Goal: Communication & Community: Answer question/provide support

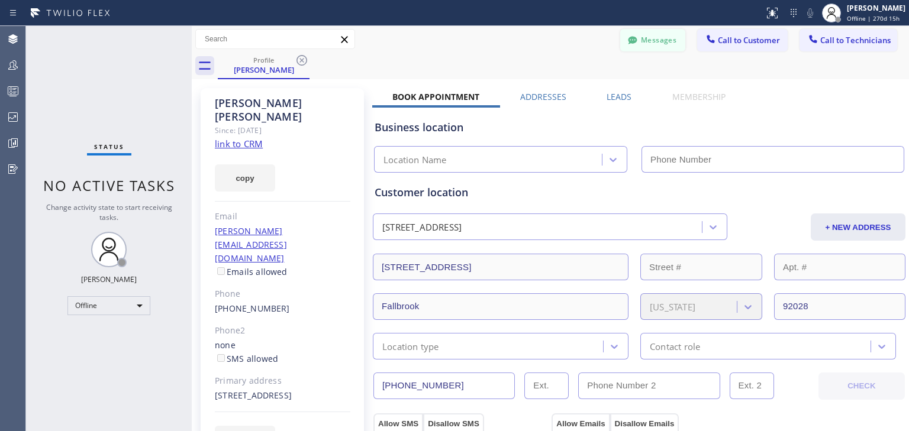
click at [647, 33] on button "Messages" at bounding box center [652, 40] width 65 height 22
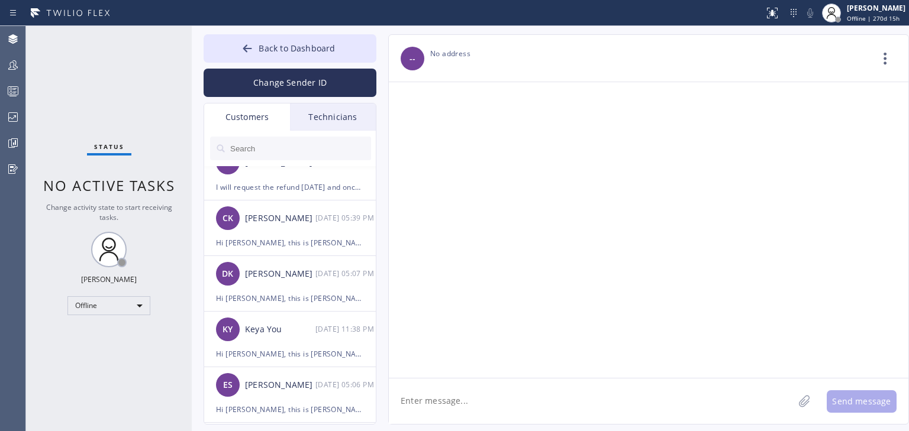
scroll to position [804, 0]
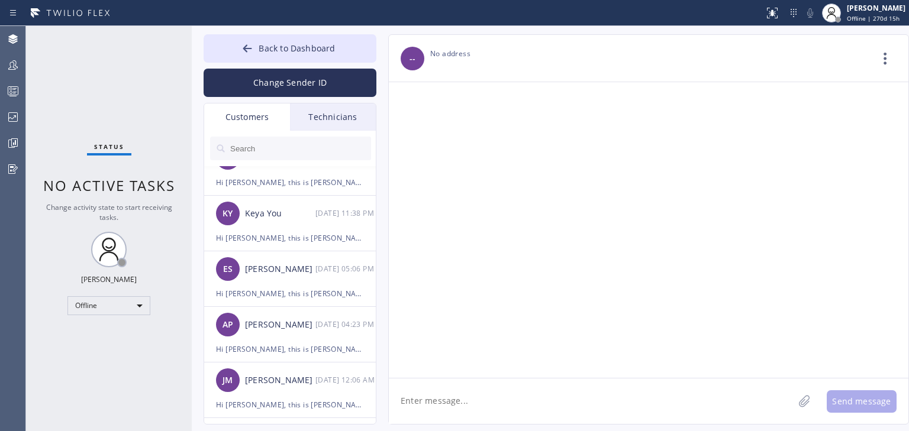
click at [257, 104] on div "Customers" at bounding box center [247, 117] width 86 height 27
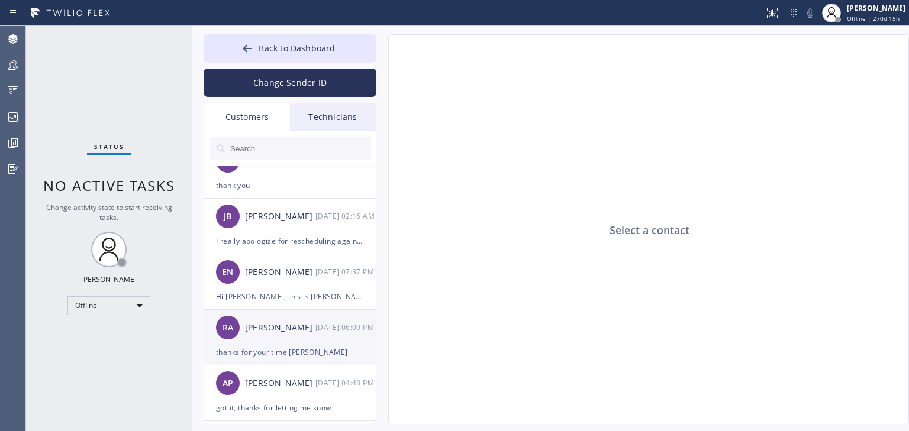
scroll to position [1230, 0]
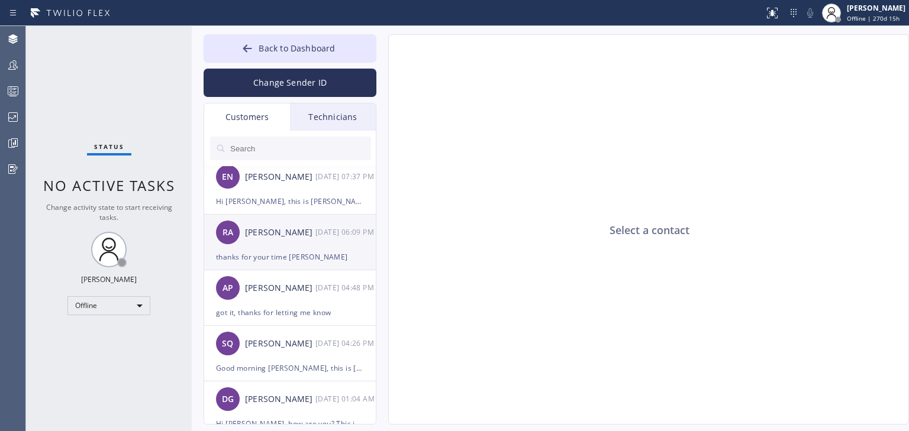
click at [283, 226] on div "[PERSON_NAME]" at bounding box center [280, 233] width 70 height 14
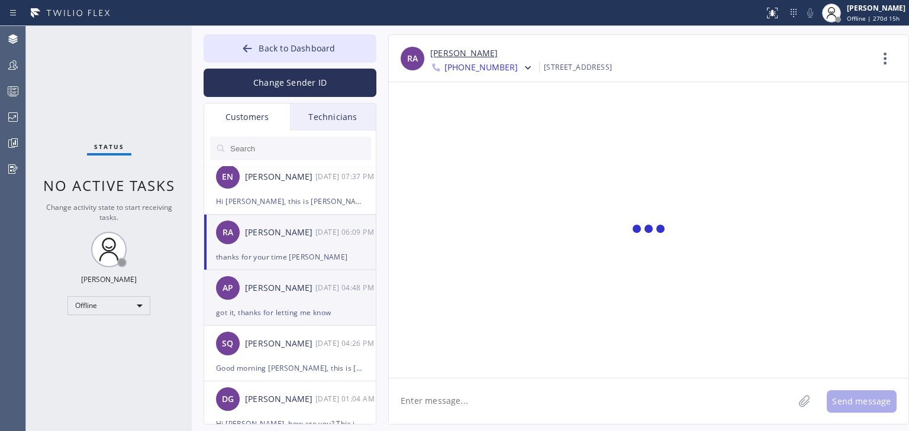
scroll to position [181, 0]
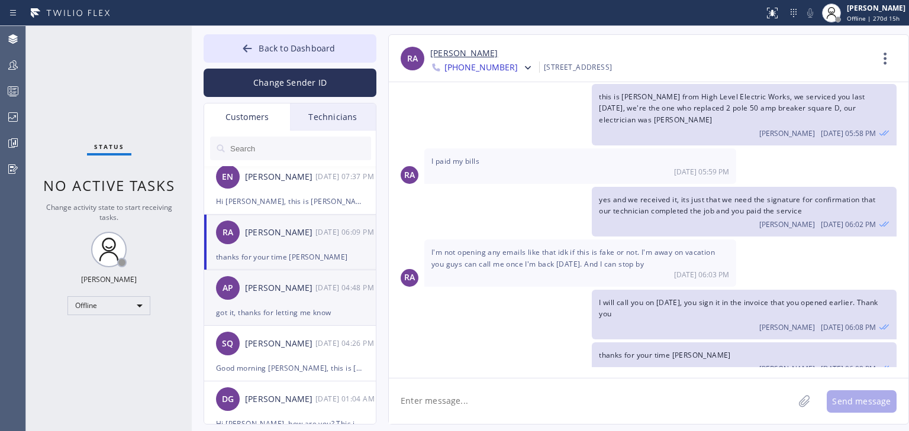
click at [270, 291] on div "[PERSON_NAME]" at bounding box center [280, 289] width 70 height 14
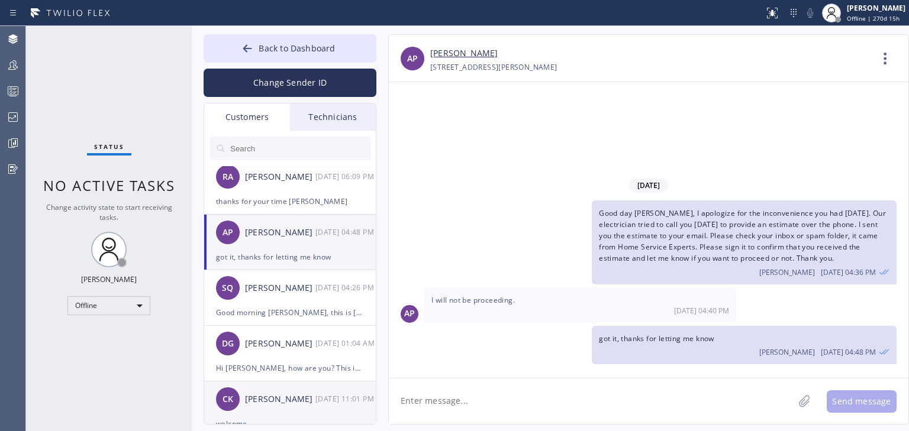
scroll to position [1372, 0]
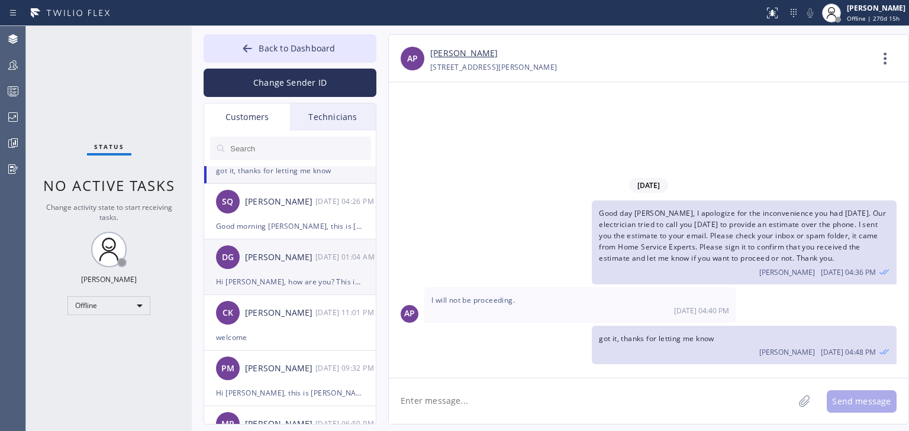
click at [258, 251] on div "[PERSON_NAME]" at bounding box center [280, 258] width 70 height 14
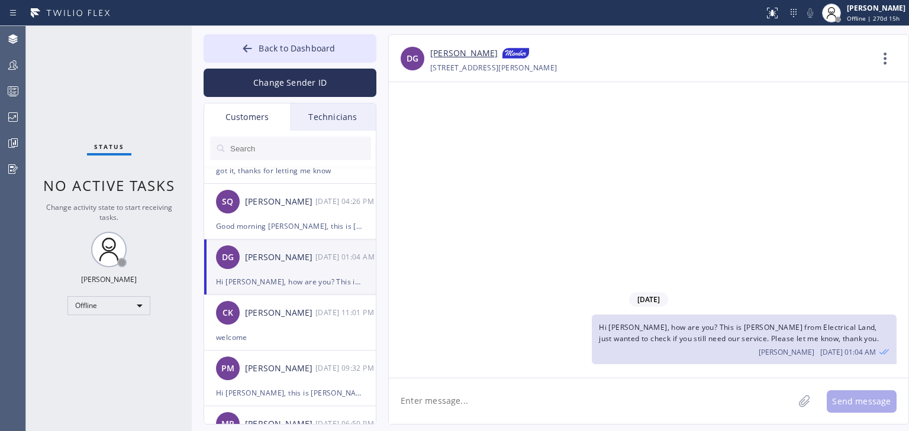
click at [335, 113] on div "Technicians" at bounding box center [333, 117] width 86 height 27
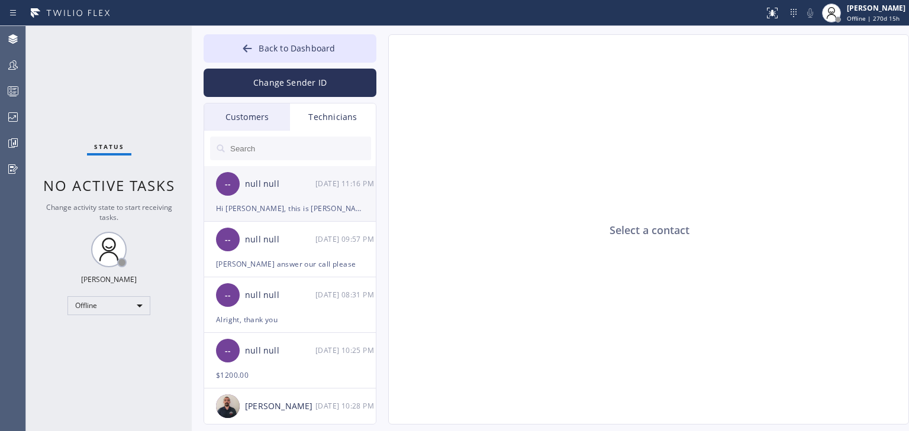
click at [270, 188] on div "null null" at bounding box center [280, 184] width 70 height 14
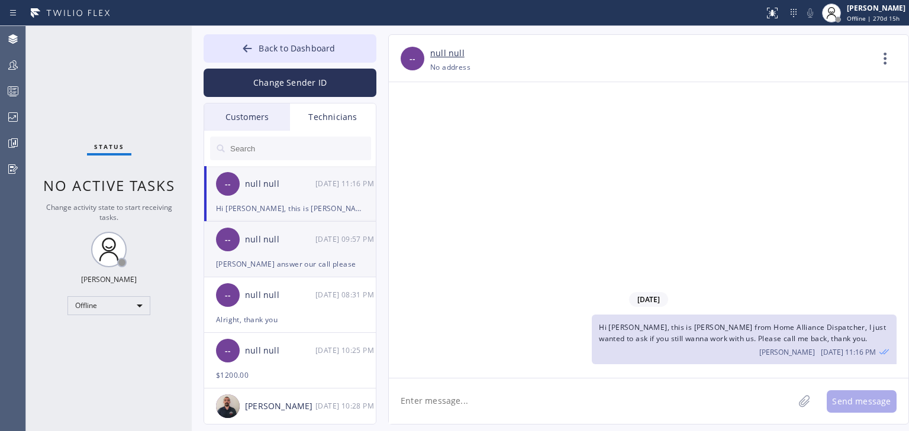
click at [276, 267] on div "[PERSON_NAME] answer our call please" at bounding box center [290, 264] width 148 height 14
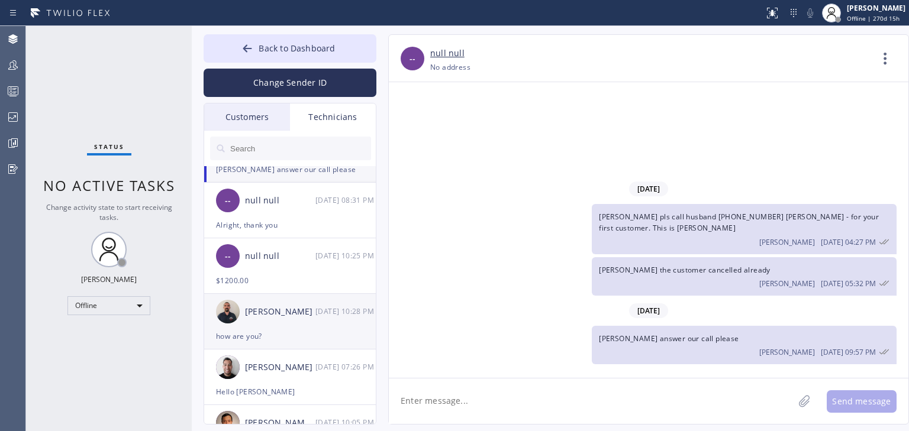
scroll to position [284, 0]
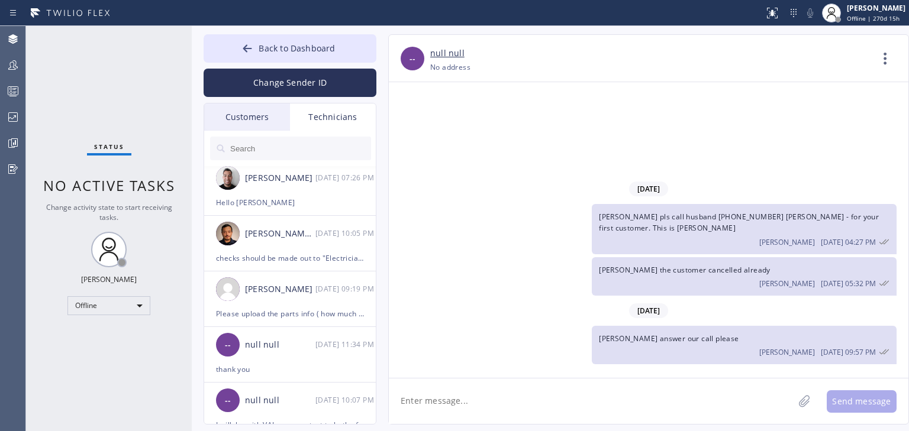
click at [254, 115] on div "Customers" at bounding box center [247, 117] width 86 height 27
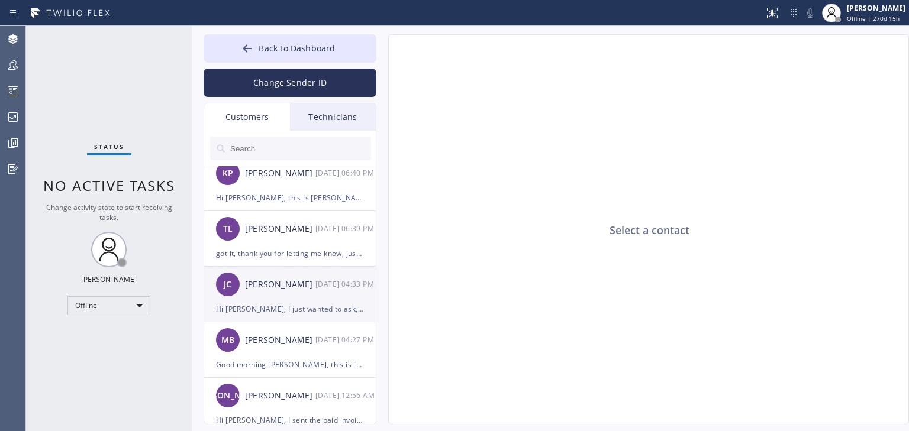
scroll to position [2035, 0]
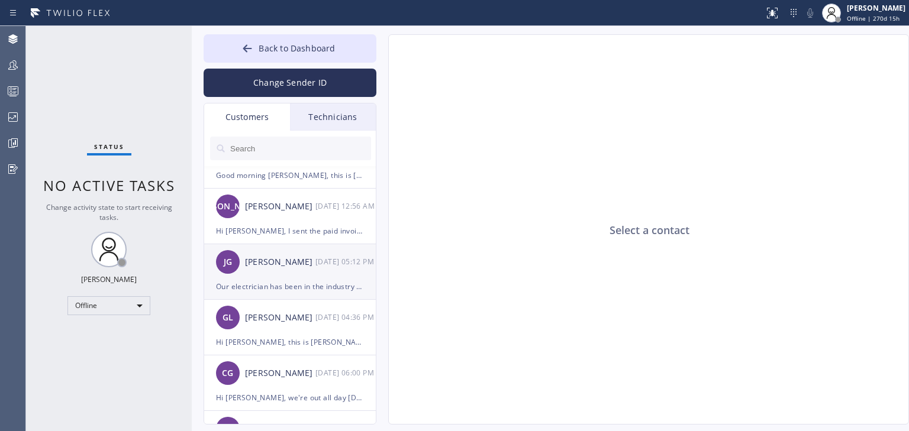
click at [281, 266] on div "[PERSON_NAME]" at bounding box center [280, 263] width 70 height 14
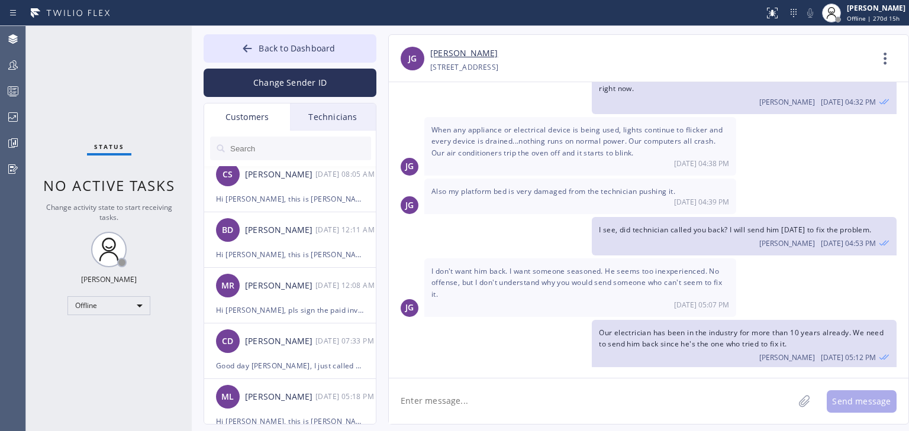
scroll to position [2650, 0]
